Goal: Find specific page/section: Find specific page/section

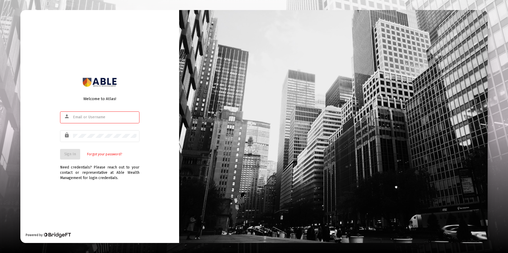
type input "[PERSON_NAME][EMAIL_ADDRESS][DOMAIN_NAME]"
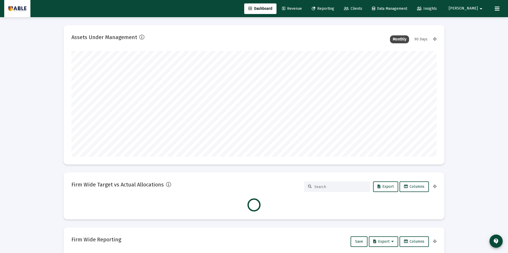
scroll to position [106, 197]
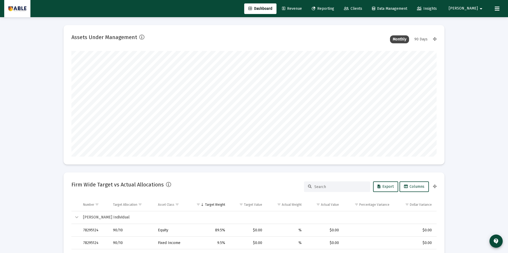
type input "[DATE]"
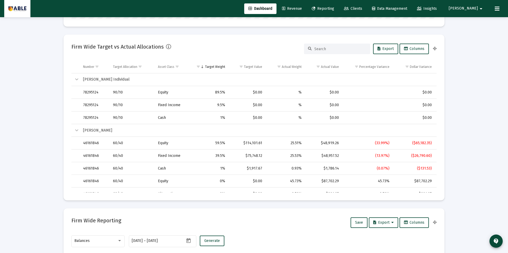
scroll to position [0, 0]
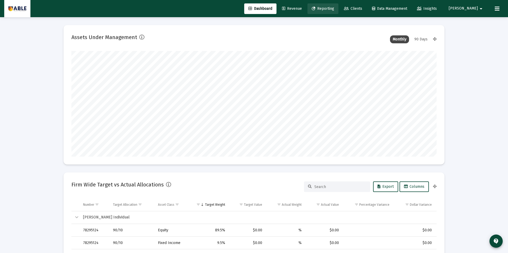
click at [334, 8] on span "Reporting" at bounding box center [323, 8] width 22 height 4
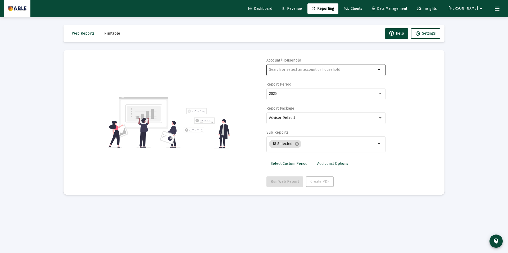
click at [320, 69] on input "text" at bounding box center [322, 70] width 107 height 4
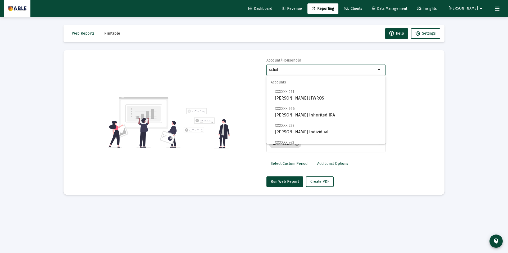
type input "schat"
